Goal: Check status: Check status

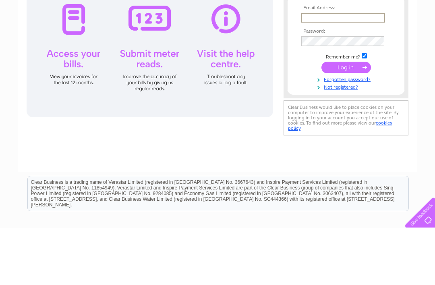
type input "[EMAIL_ADDRESS][PERSON_NAME][DOMAIN_NAME]"
click at [346, 125] on input "submit" at bounding box center [347, 123] width 50 height 11
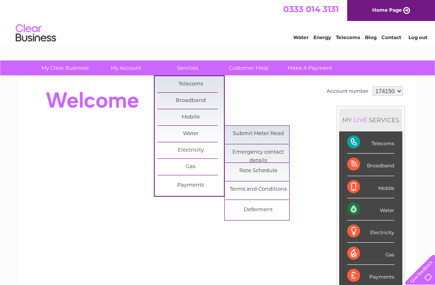
click at [253, 92] on div at bounding box center [172, 100] width 293 height 32
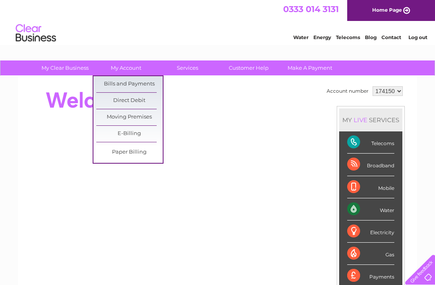
click at [142, 80] on link "Bills and Payments" at bounding box center [129, 84] width 67 height 16
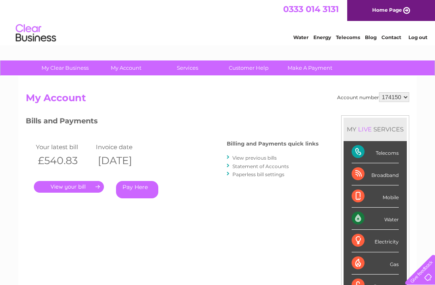
click at [82, 183] on link "." at bounding box center [69, 187] width 70 height 12
